Goal: Complete application form: Complete application form

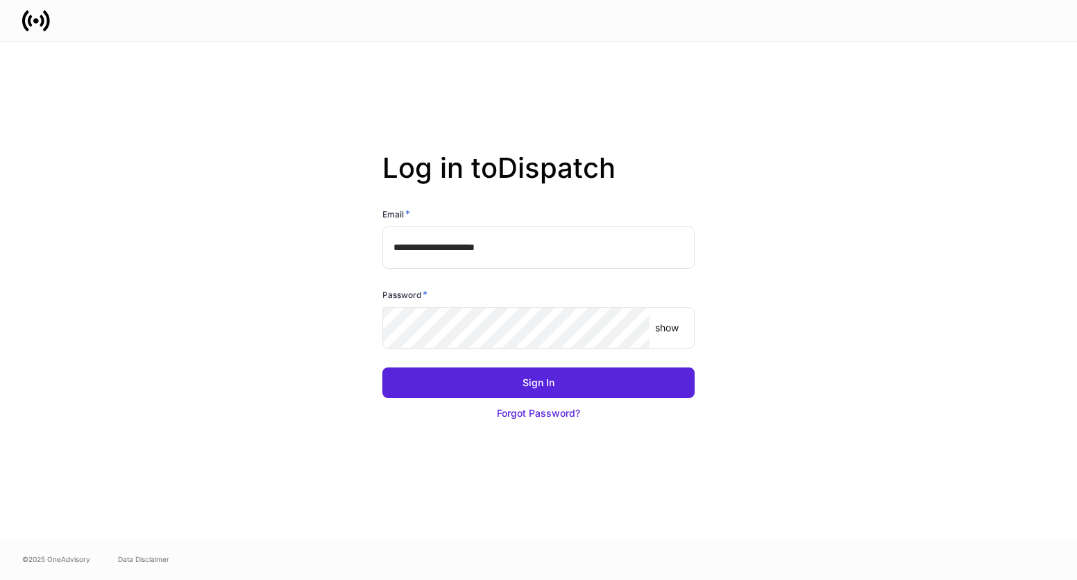
drag, startPoint x: 912, startPoint y: 374, endPoint x: 741, endPoint y: 303, distance: 185.1
click at [912, 374] on div "**********" at bounding box center [538, 290] width 833 height 496
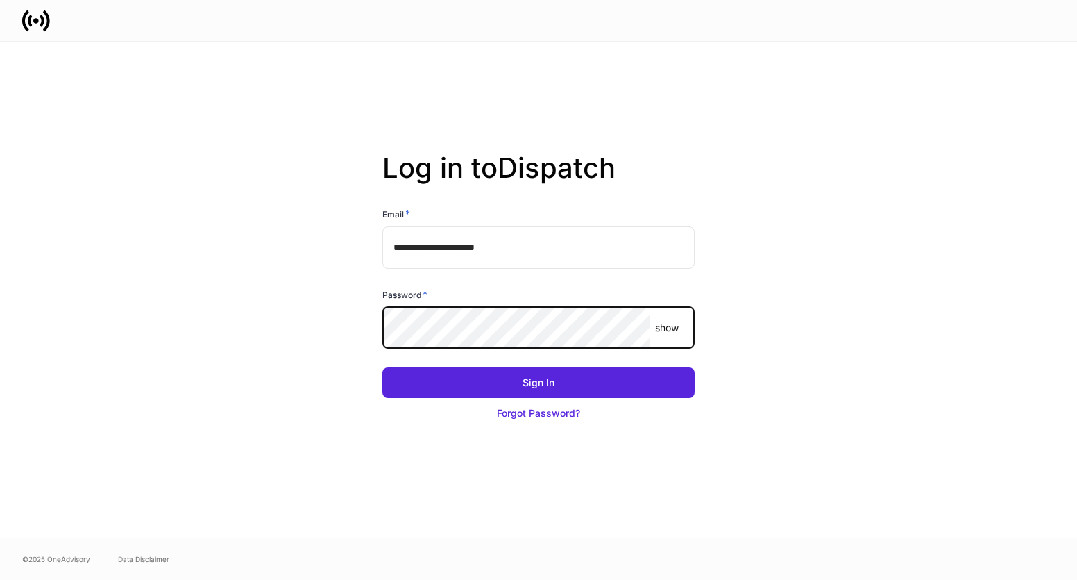
click at [382, 367] on button "Sign In" at bounding box center [538, 382] width 312 height 31
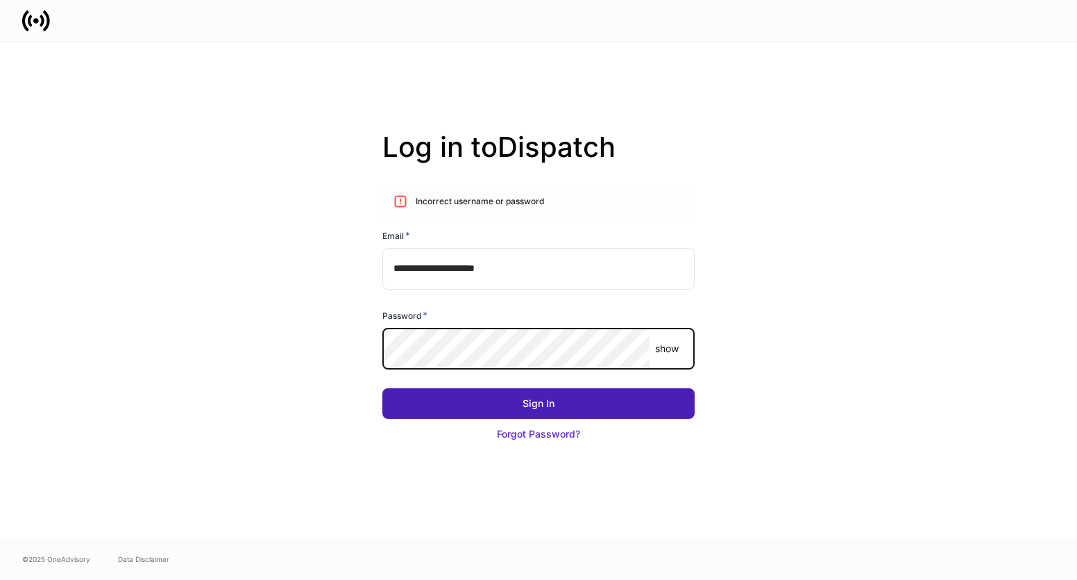
click at [540, 397] on div "Sign In" at bounding box center [539, 403] width 32 height 14
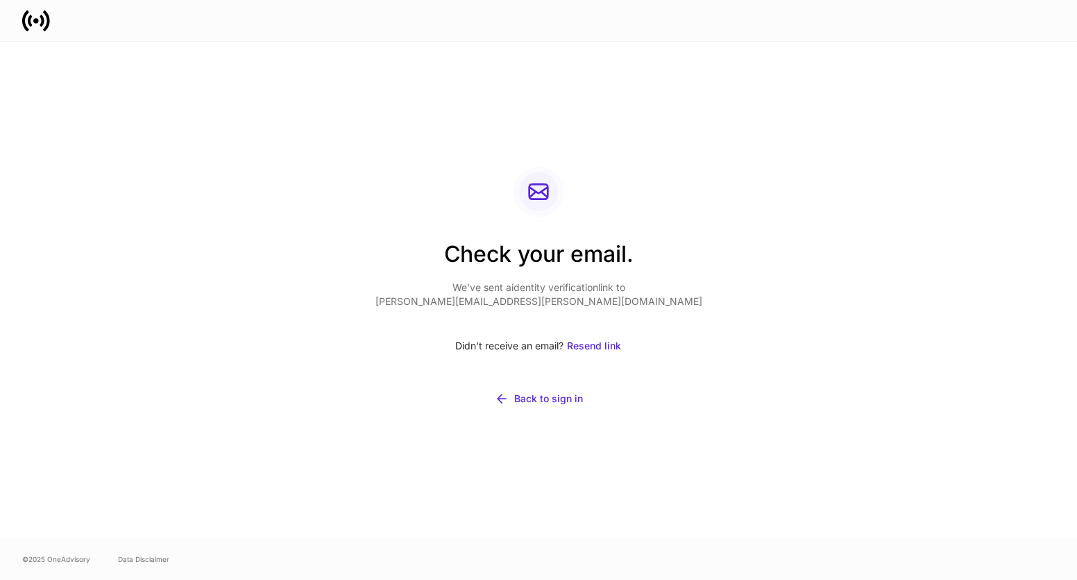
click at [885, 367] on div "Check your email. We’ve sent a identity verification link to alexandra.botts@fm…" at bounding box center [539, 290] width 744 height 496
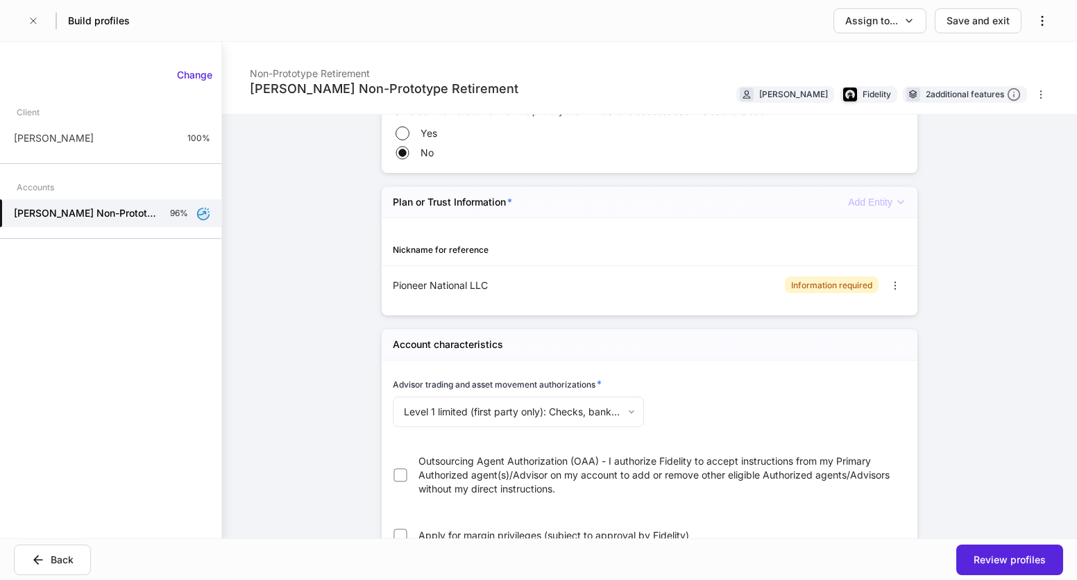
scroll to position [764, 0]
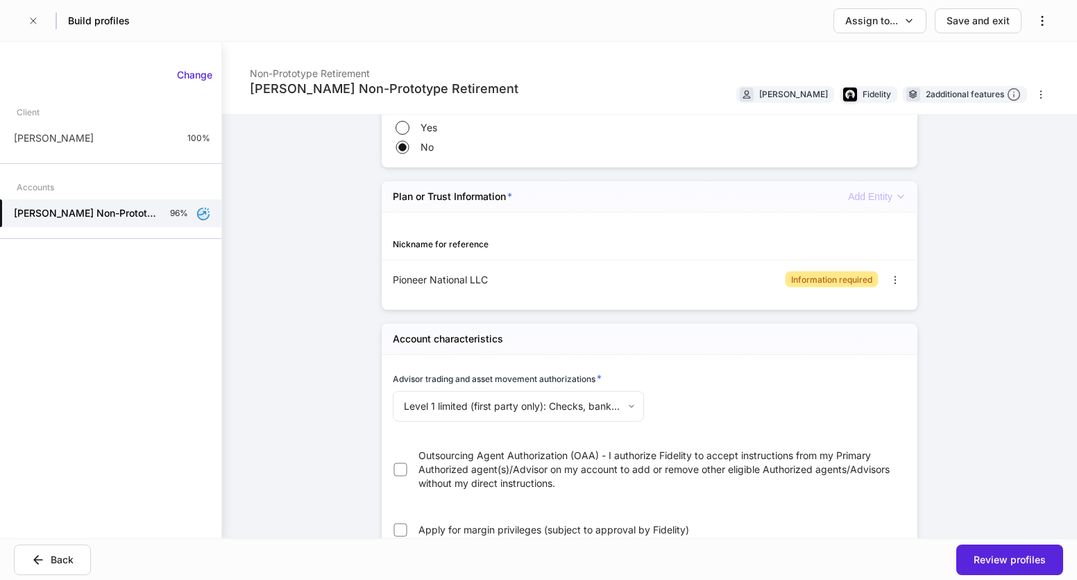
click at [823, 280] on div "Information required" at bounding box center [831, 279] width 81 height 13
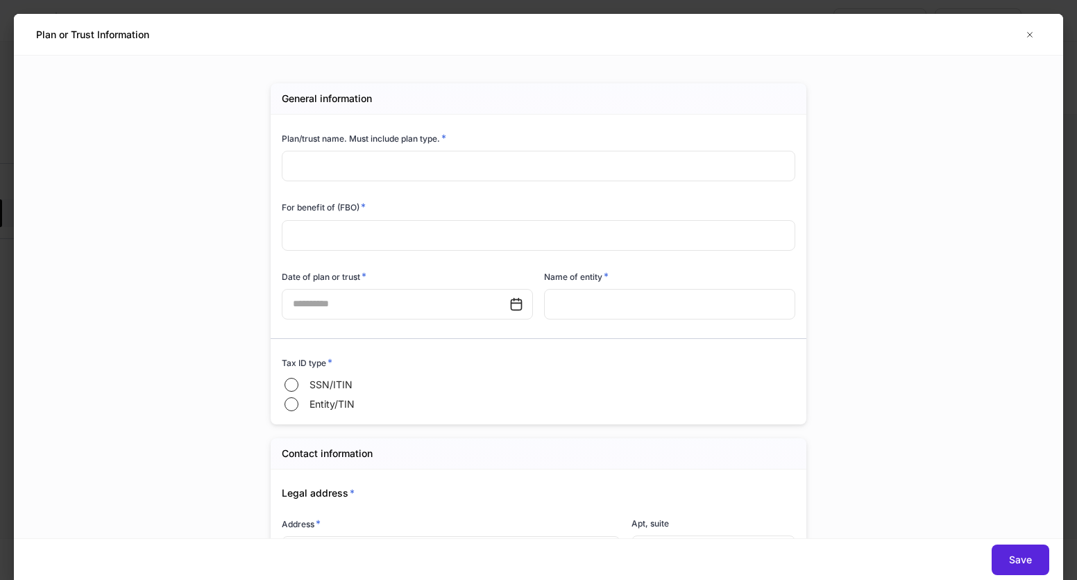
type input "**********"
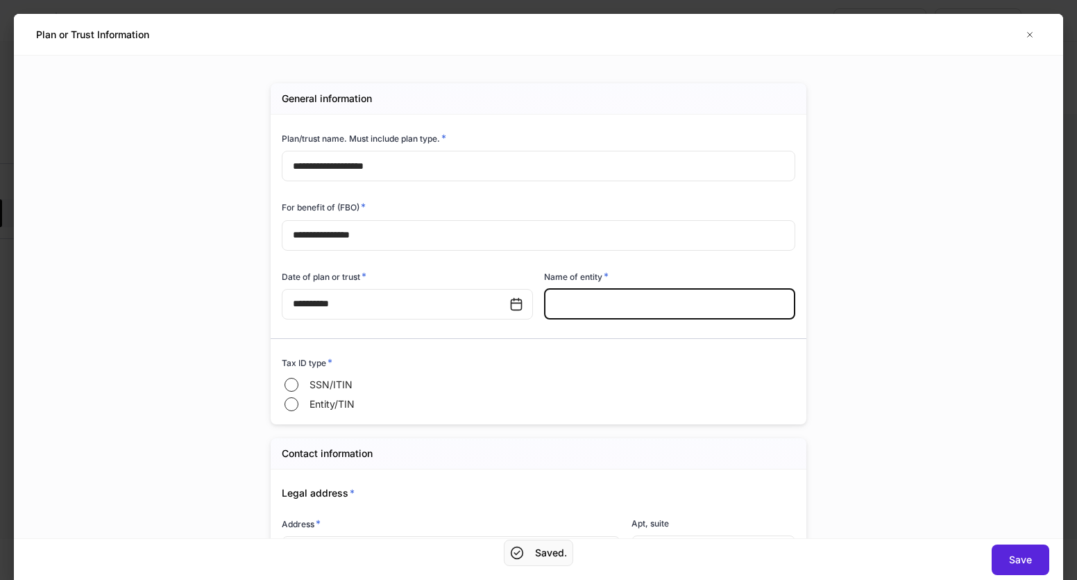
click at [707, 303] on input "text" at bounding box center [669, 304] width 251 height 31
click at [707, 301] on input "text" at bounding box center [669, 304] width 251 height 31
click at [873, 296] on div "**********" at bounding box center [539, 297] width 1050 height 482
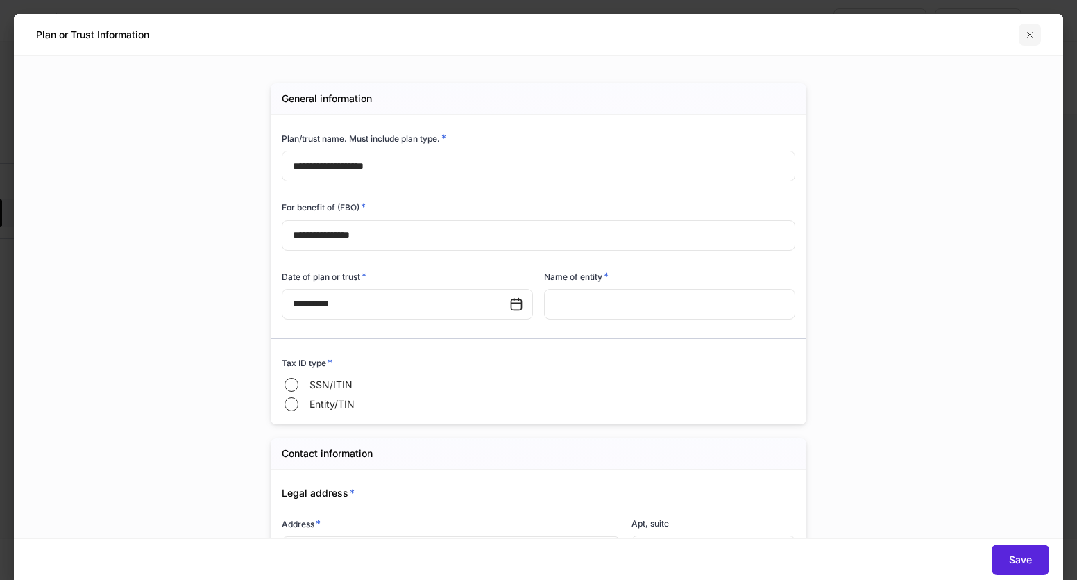
click at [1029, 35] on icon "button" at bounding box center [1030, 34] width 5 height 5
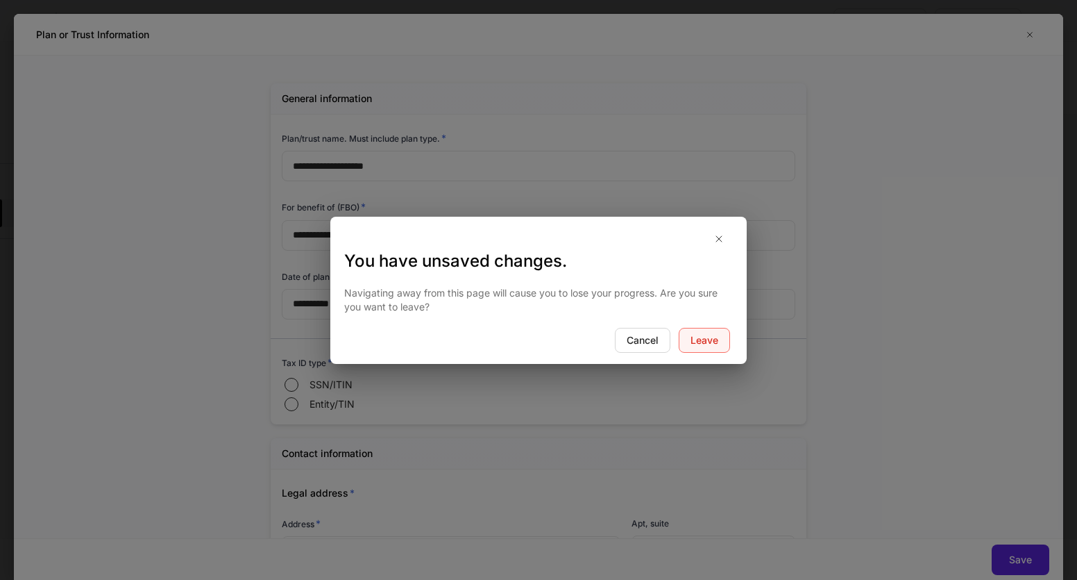
click at [720, 333] on button "Leave" at bounding box center [704, 340] width 51 height 25
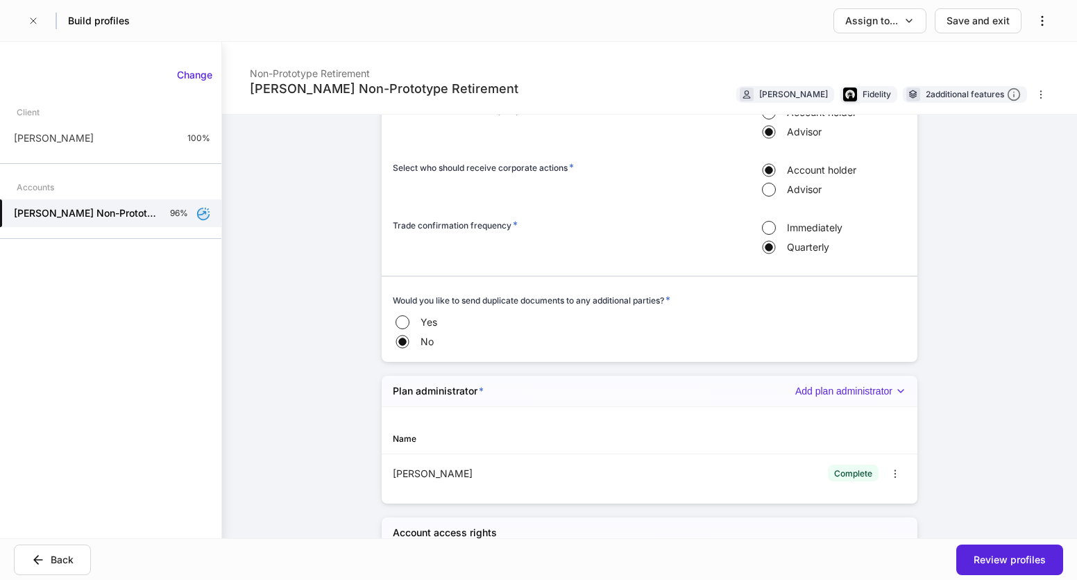
scroll to position [1735, 0]
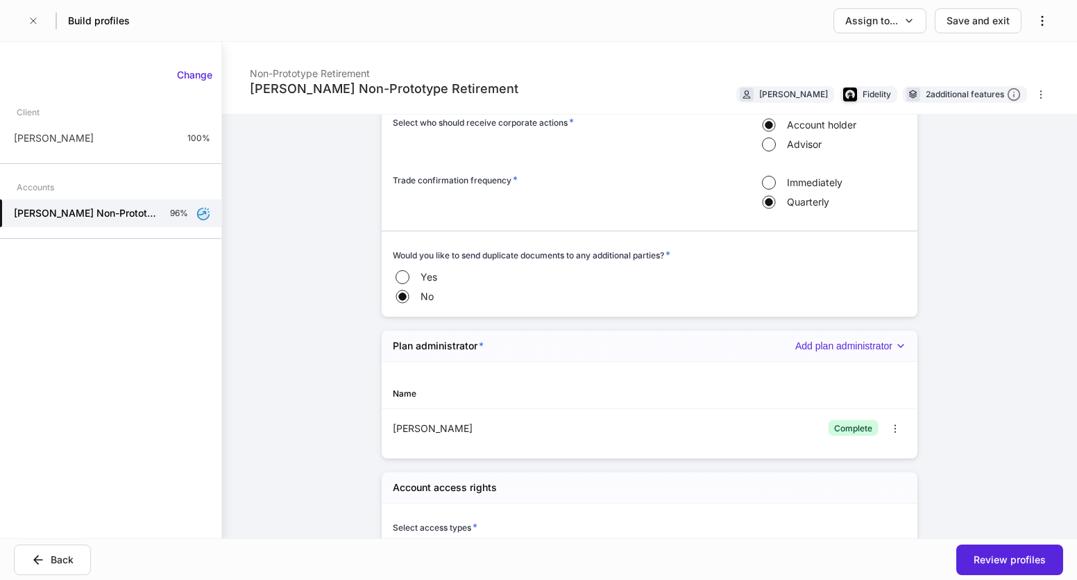
click at [855, 432] on div "Complete" at bounding box center [853, 427] width 38 height 13
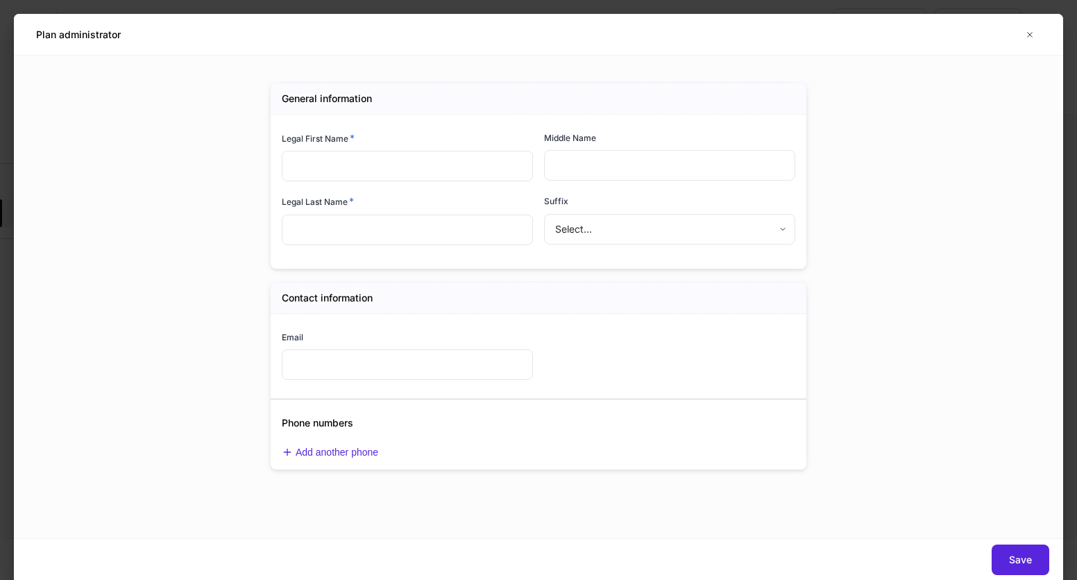
type input "*****"
type input "*"
type input "********"
type input "**********"
click at [1032, 35] on icon "button" at bounding box center [1030, 34] width 5 height 5
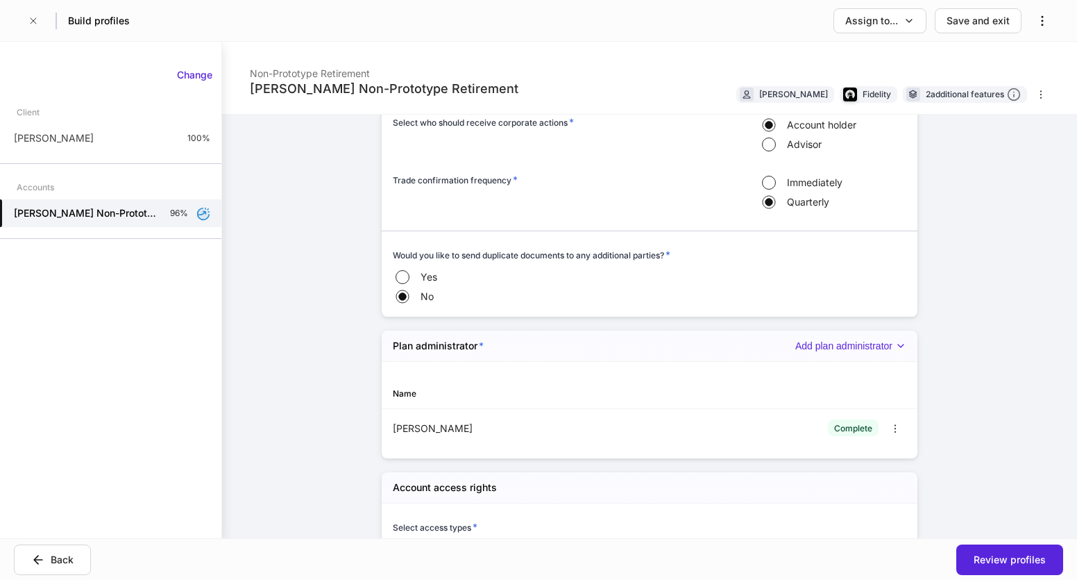
click at [942, 337] on div "Firm settings Internal use only Authorized agent/Advisor firm name * ******* ​ …" at bounding box center [649, 25] width 625 height 3293
click at [866, 350] on div "Add plan administrator" at bounding box center [851, 346] width 111 height 12
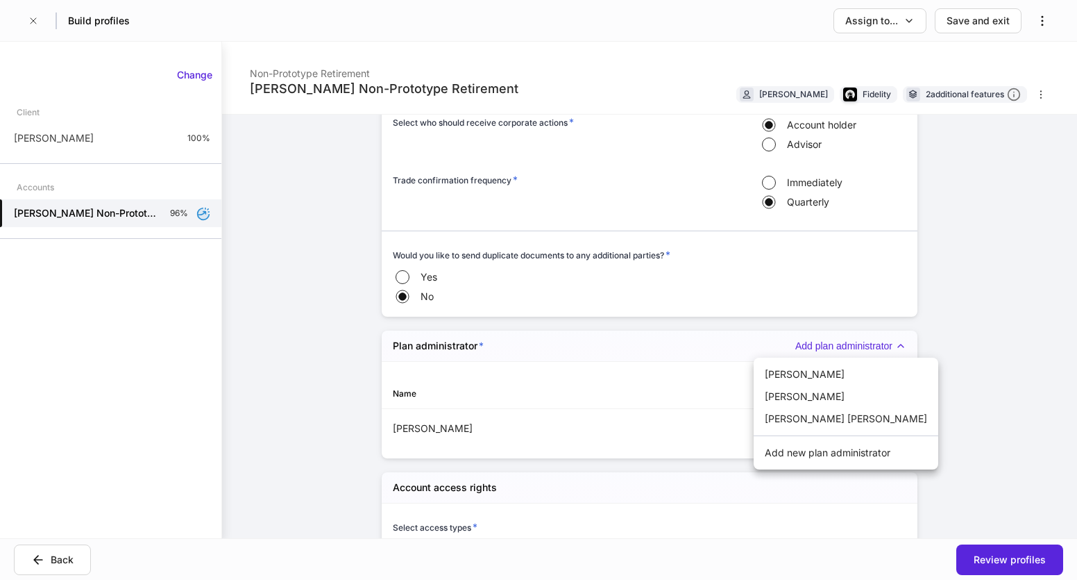
click at [944, 319] on div at bounding box center [538, 290] width 1077 height 580
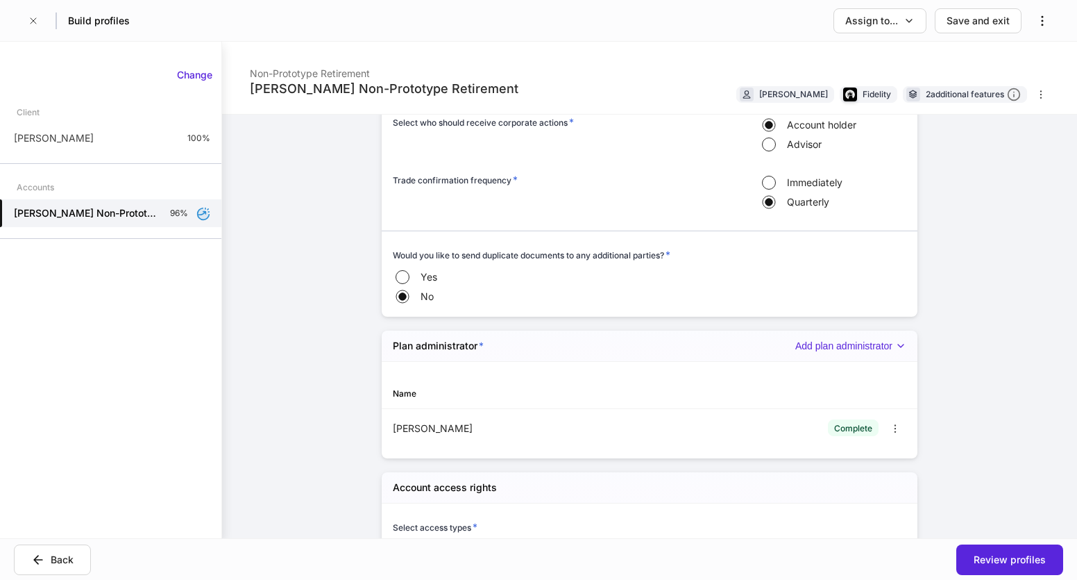
click at [943, 262] on div "Firm settings Internal use only Authorized agent/Advisor firm name * ******* ​ …" at bounding box center [649, 25] width 625 height 3293
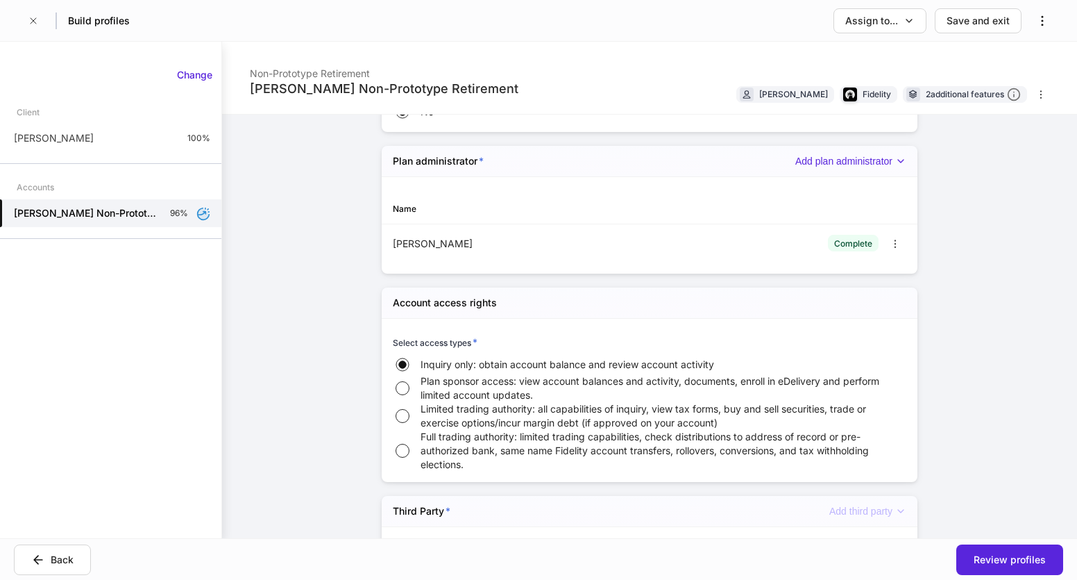
scroll to position [1944, 0]
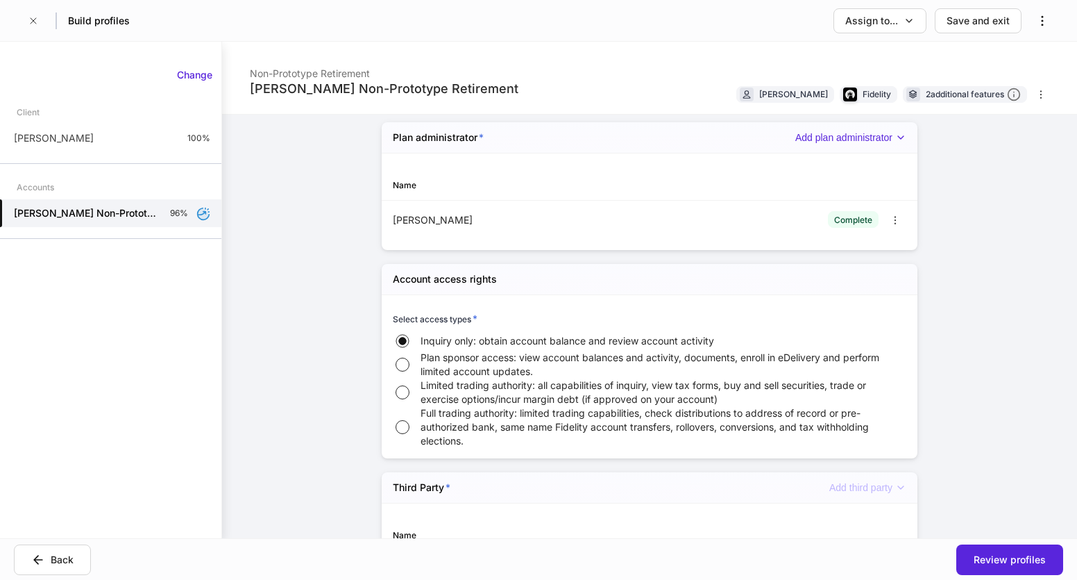
click at [277, 337] on div "[PERSON_NAME] Non-Prototype Retirement Non-Prototype Retirement [PERSON_NAME] F…" at bounding box center [649, 290] width 855 height 496
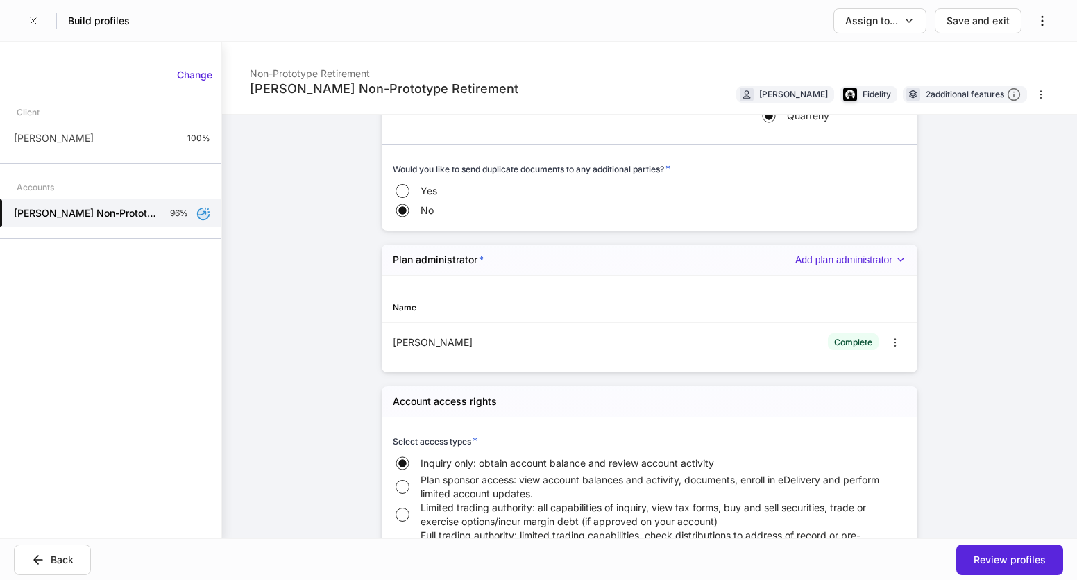
scroll to position [1805, 0]
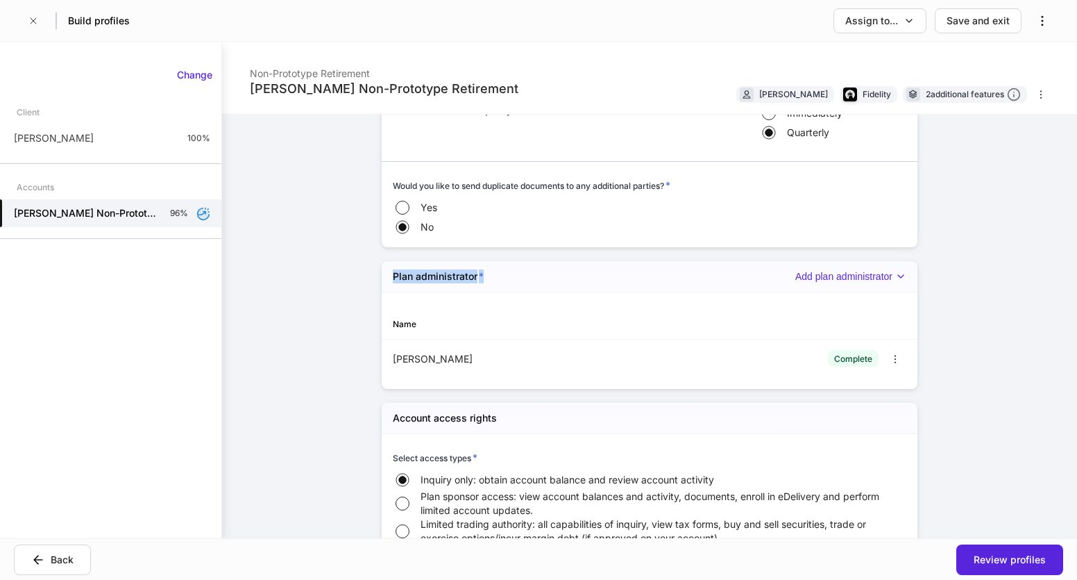
drag, startPoint x: 389, startPoint y: 275, endPoint x: 523, endPoint y: 284, distance: 134.3
click at [523, 284] on div "Plan administrator * Add plan administrator" at bounding box center [650, 276] width 536 height 31
drag, startPoint x: 523, startPoint y: 284, endPoint x: 443, endPoint y: 278, distance: 80.7
click at [443, 278] on h5 "Plan administrator *" at bounding box center [438, 276] width 91 height 14
click at [422, 271] on h5 "Plan administrator *" at bounding box center [438, 276] width 91 height 14
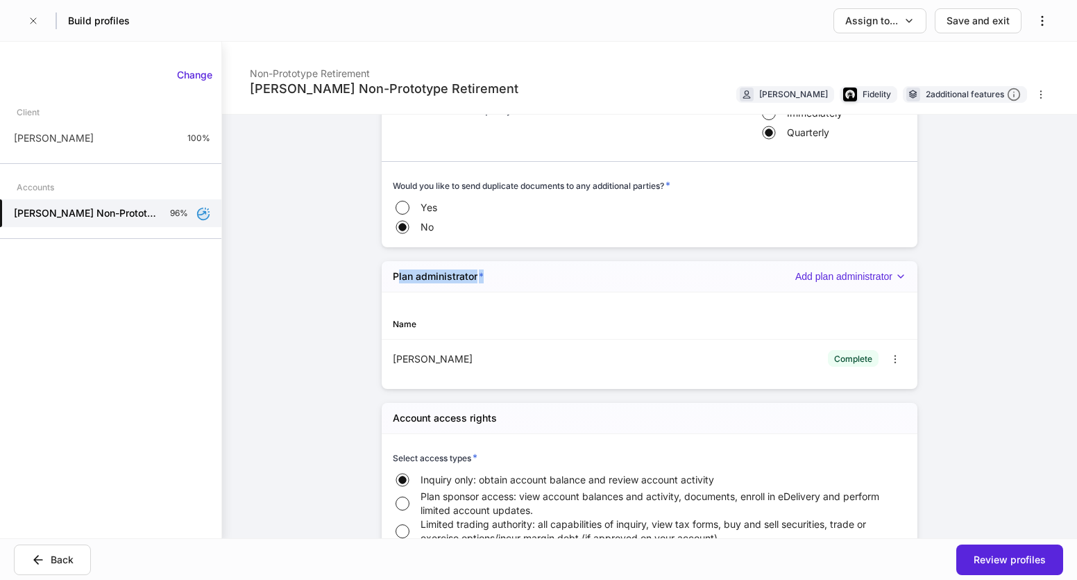
drag, startPoint x: 393, startPoint y: 277, endPoint x: 480, endPoint y: 278, distance: 86.8
click at [480, 278] on div "Plan administrator * Add plan administrator" at bounding box center [650, 276] width 536 height 31
drag, startPoint x: 480, startPoint y: 278, endPoint x: 313, endPoint y: 277, distance: 166.6
click at [313, 277] on div "[PERSON_NAME] Non-Prototype Retirement Non-Prototype Retirement [PERSON_NAME] F…" at bounding box center [649, 290] width 855 height 496
click at [880, 284] on div "Plan administrator * Add plan administrator" at bounding box center [650, 276] width 536 height 31
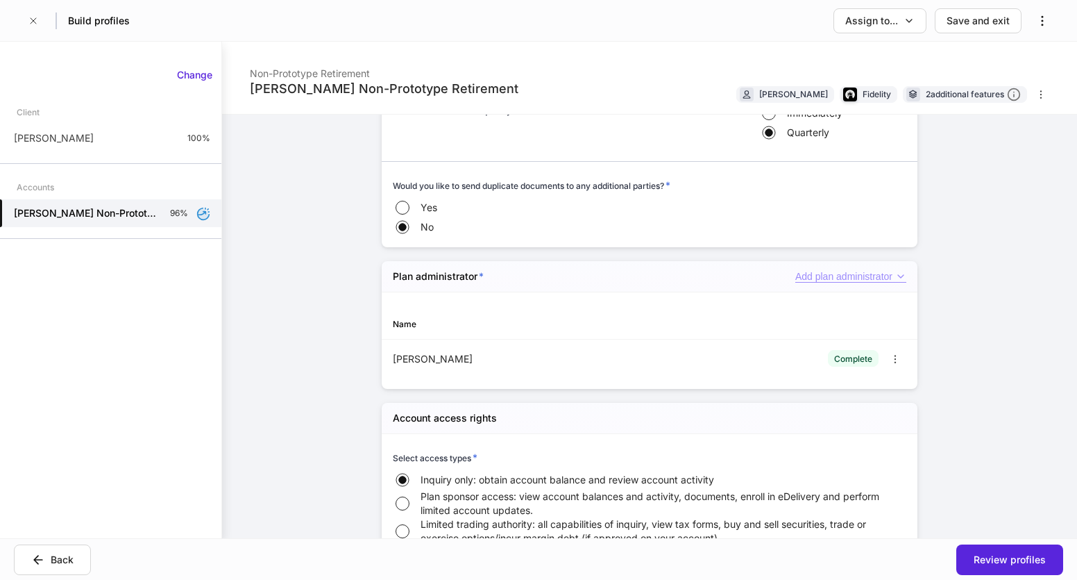
click at [888, 280] on div "Add plan administrator" at bounding box center [851, 277] width 111 height 12
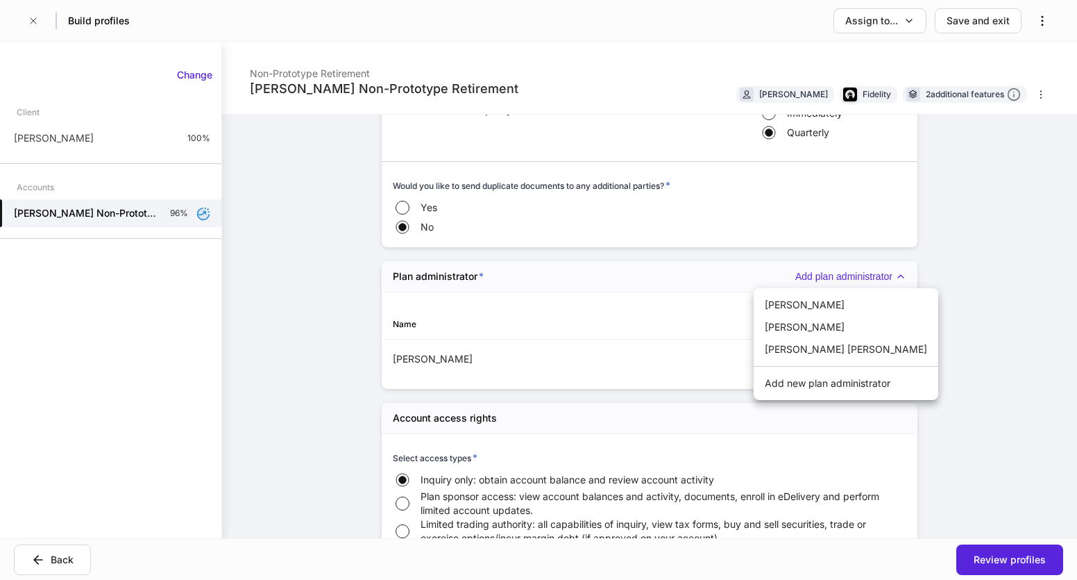
click at [301, 314] on div at bounding box center [538, 290] width 1077 height 580
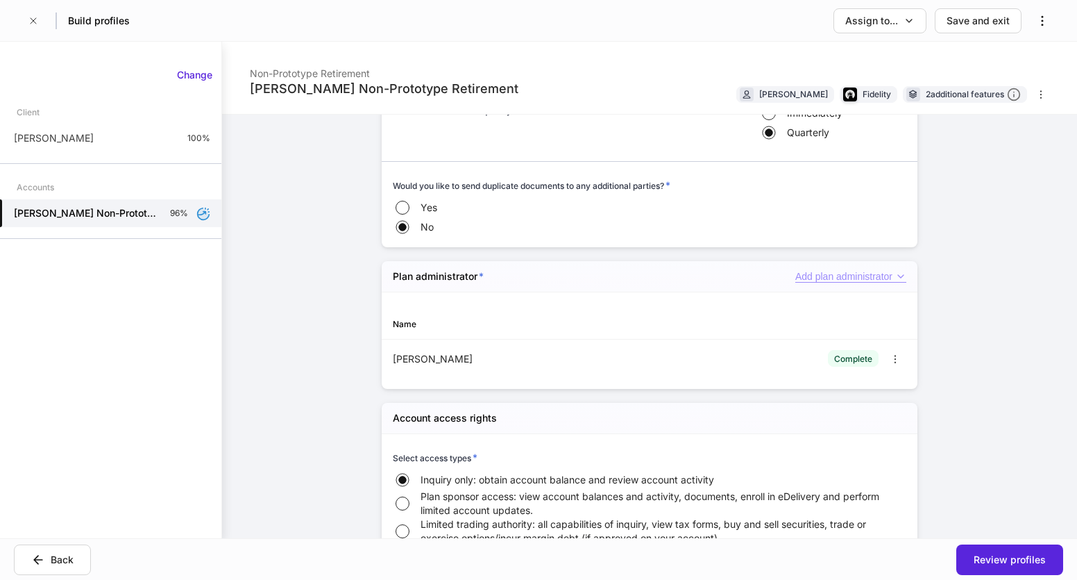
click at [852, 274] on div "Add plan administrator" at bounding box center [851, 277] width 111 height 12
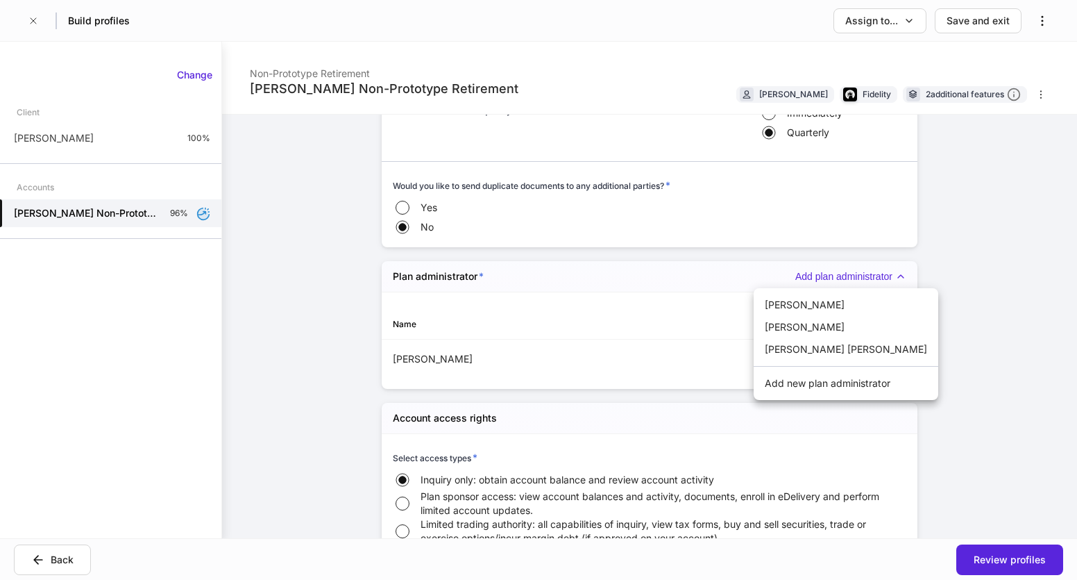
drag, startPoint x: 342, startPoint y: 339, endPoint x: 374, endPoint y: 342, distance: 32.7
click at [379, 341] on div at bounding box center [538, 290] width 1077 height 580
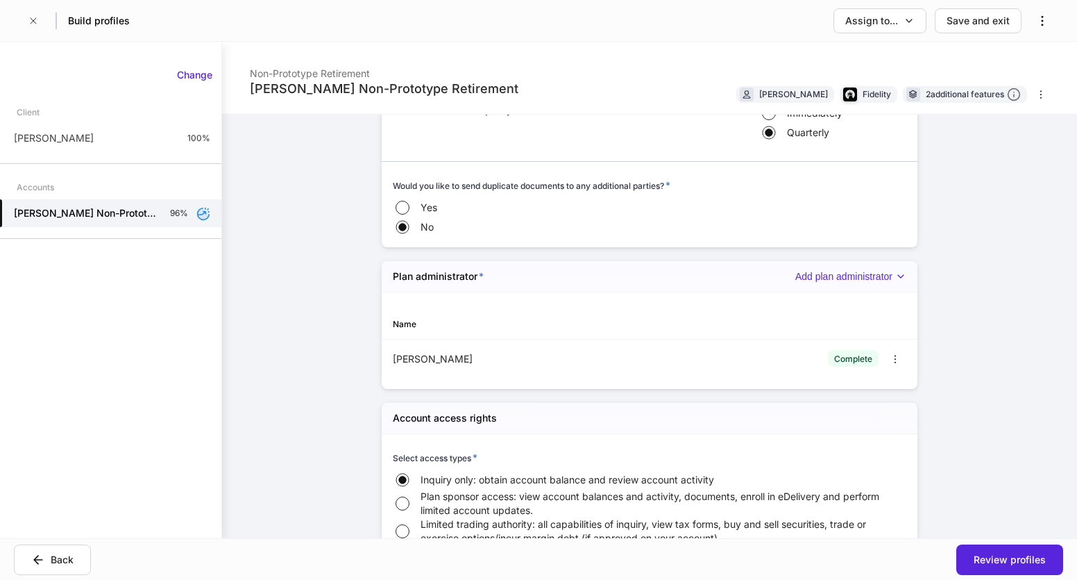
click at [958, 299] on div "[PERSON_NAME] Non-Prototype Retirement Non-Prototype Retirement [PERSON_NAME] F…" at bounding box center [649, 290] width 855 height 496
click at [852, 277] on div "Add plan administrator" at bounding box center [851, 277] width 111 height 12
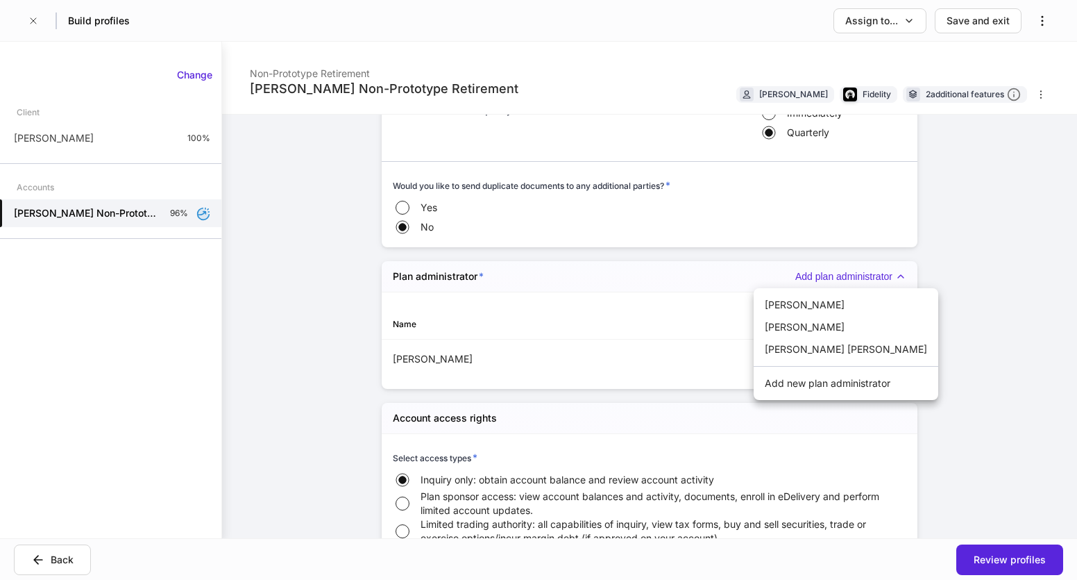
click at [940, 257] on div at bounding box center [538, 290] width 1077 height 580
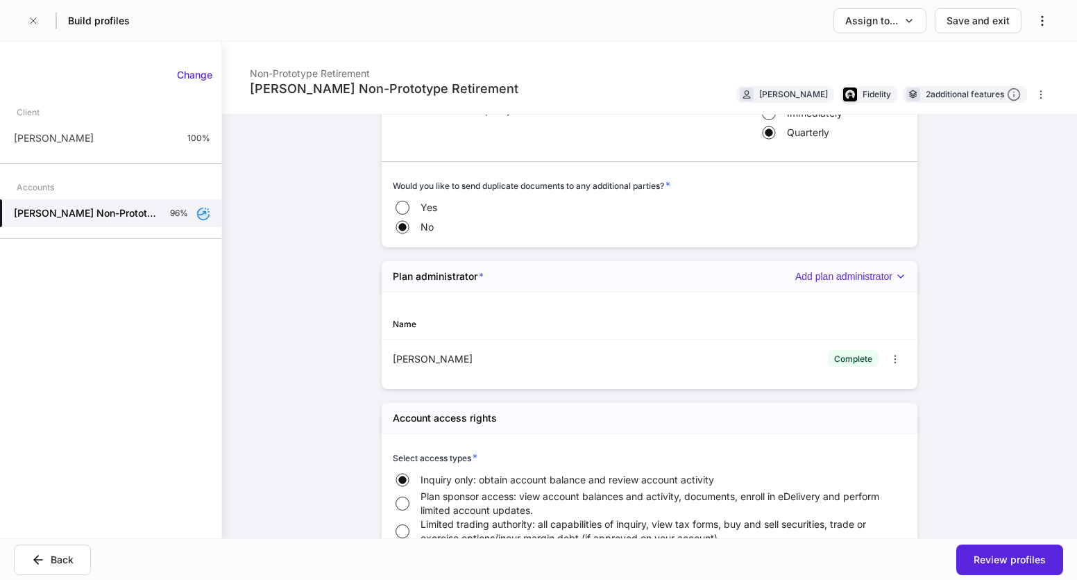
click at [963, 244] on div "[PERSON_NAME] Non-Prototype Retirement Non-Prototype Retirement [PERSON_NAME] F…" at bounding box center [649, 290] width 855 height 496
click at [314, 285] on div "[PERSON_NAME] Non-Prototype Retirement Non-Prototype Retirement [PERSON_NAME] F…" at bounding box center [649, 290] width 855 height 496
click at [973, 270] on div "[PERSON_NAME] Non-Prototype Retirement Non-Prototype Retirement [PERSON_NAME] F…" at bounding box center [649, 290] width 855 height 496
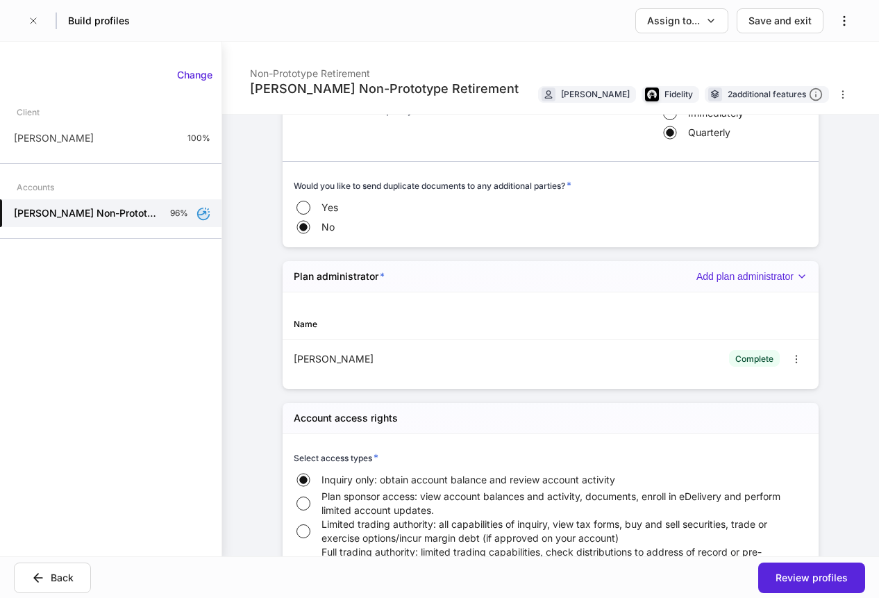
scroll to position [1874, 0]
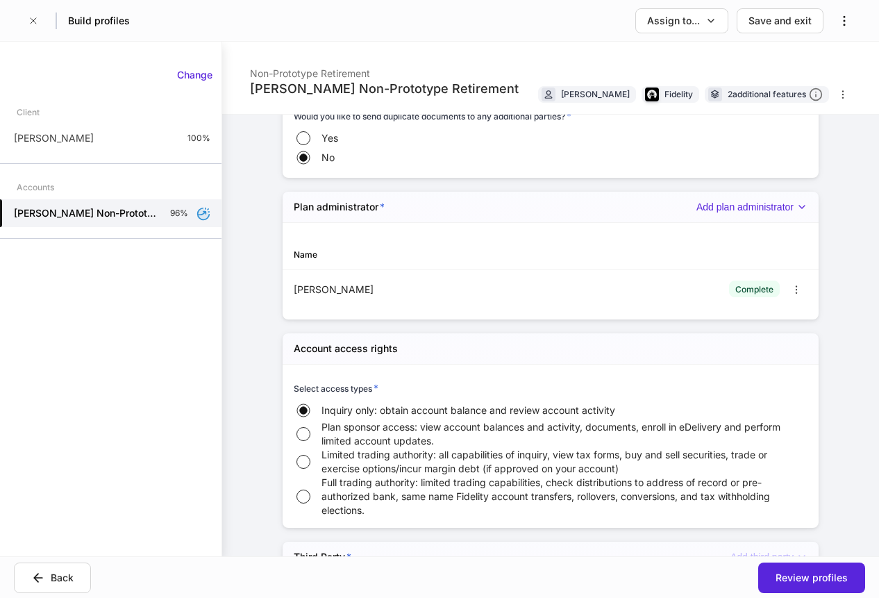
click at [228, 281] on div "[PERSON_NAME] Non-Prototype Retirement Non-Prototype Retirement [PERSON_NAME] F…" at bounding box center [550, 299] width 657 height 514
drag, startPoint x: 401, startPoint y: 205, endPoint x: 276, endPoint y: 209, distance: 125.0
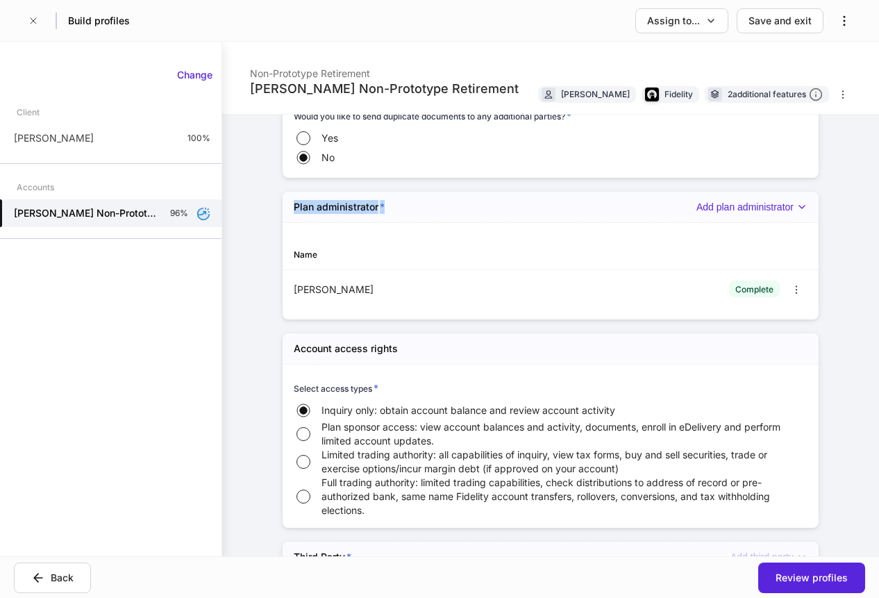
drag, startPoint x: 276, startPoint y: 209, endPoint x: 260, endPoint y: 250, distance: 44.0
drag, startPoint x: 289, startPoint y: 206, endPoint x: 411, endPoint y: 211, distance: 122.3
click at [411, 211] on div "Plan administrator * Add plan administrator" at bounding box center [551, 207] width 536 height 31
